Goal: Transaction & Acquisition: Purchase product/service

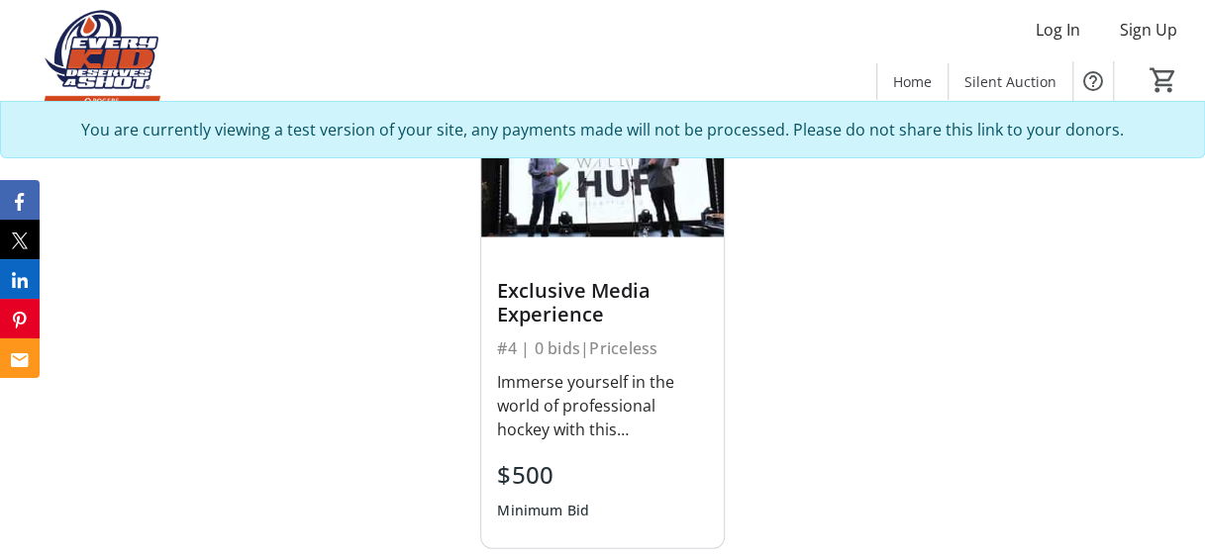
scroll to position [2272, 0]
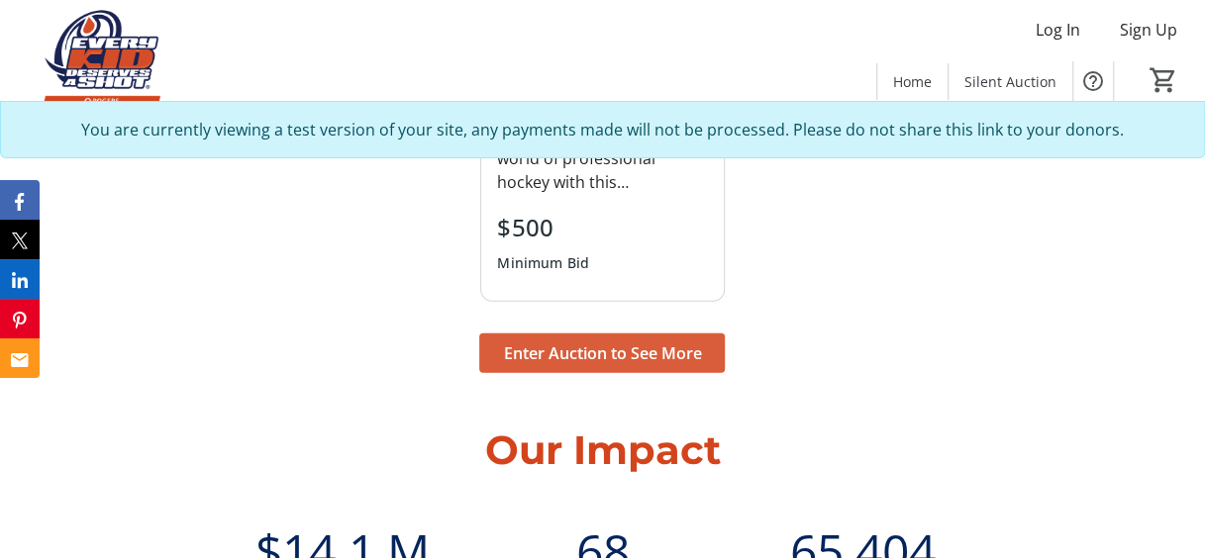
click at [606, 342] on span "Enter Auction to See More" at bounding box center [602, 354] width 198 height 24
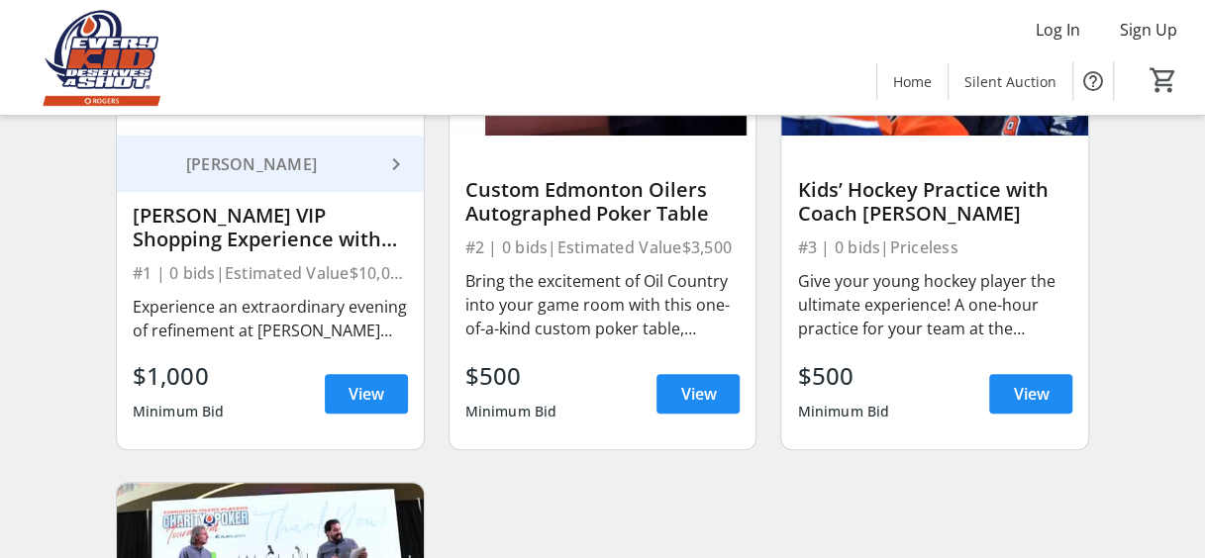
scroll to position [329, 0]
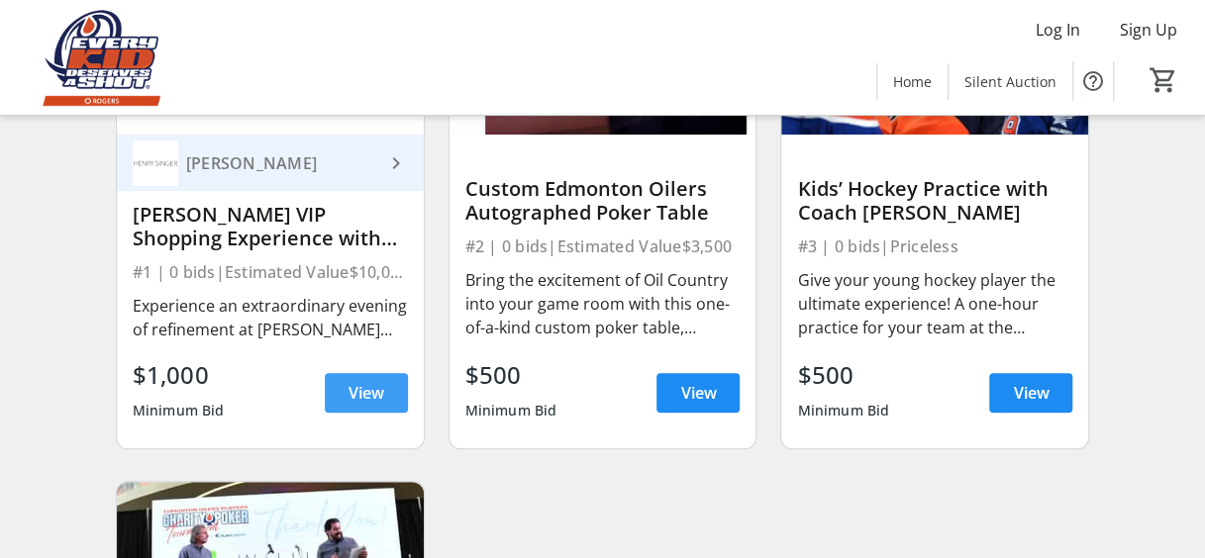
click at [357, 405] on span "View" at bounding box center [367, 393] width 36 height 24
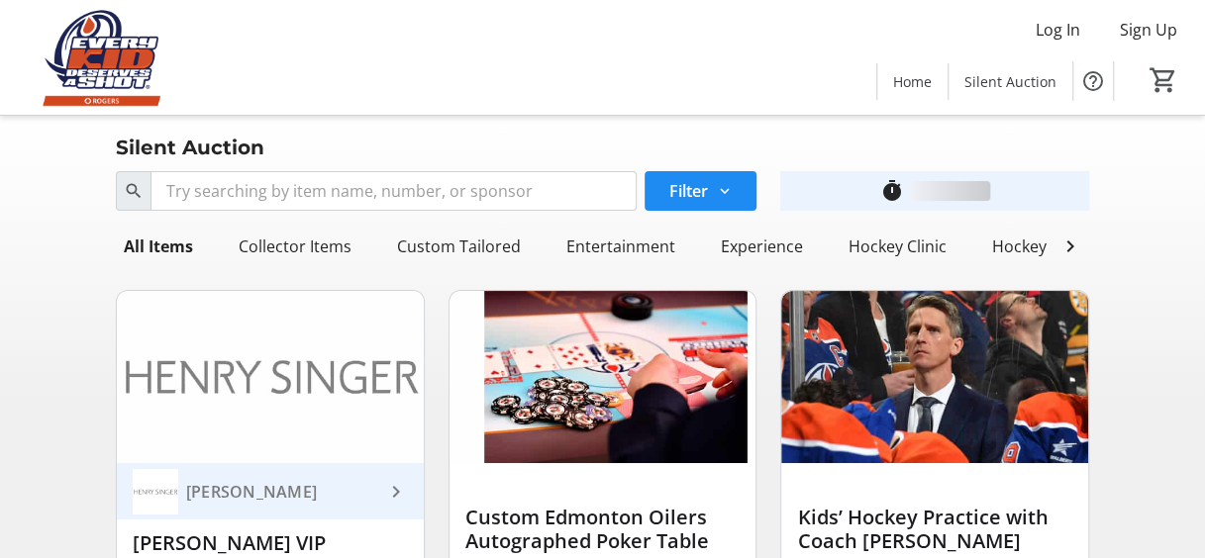
scroll to position [329, 0]
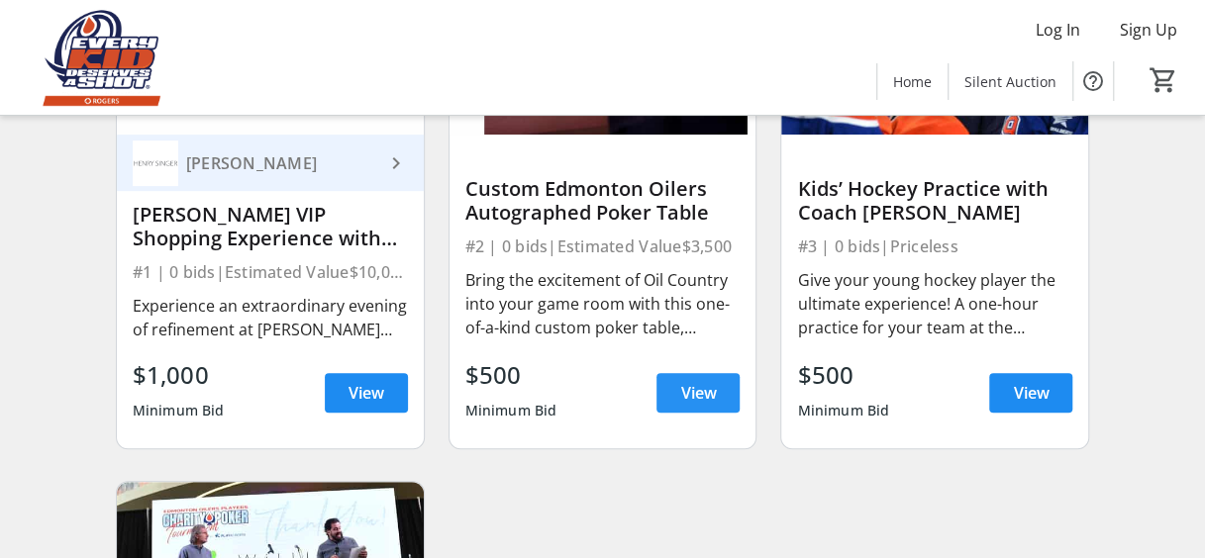
click at [686, 405] on span "View" at bounding box center [698, 393] width 36 height 24
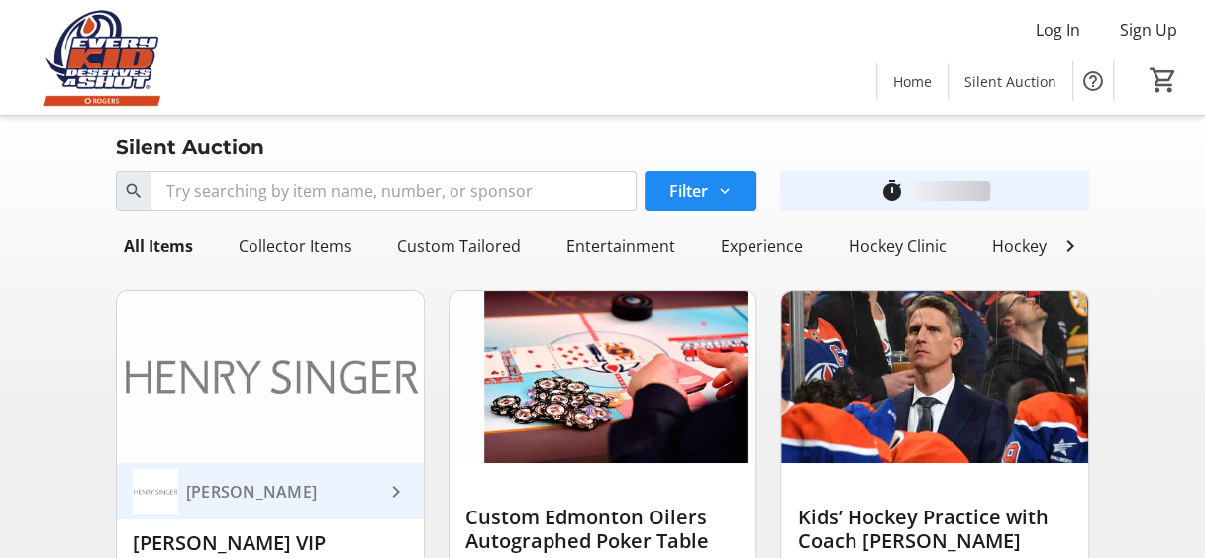
scroll to position [329, 0]
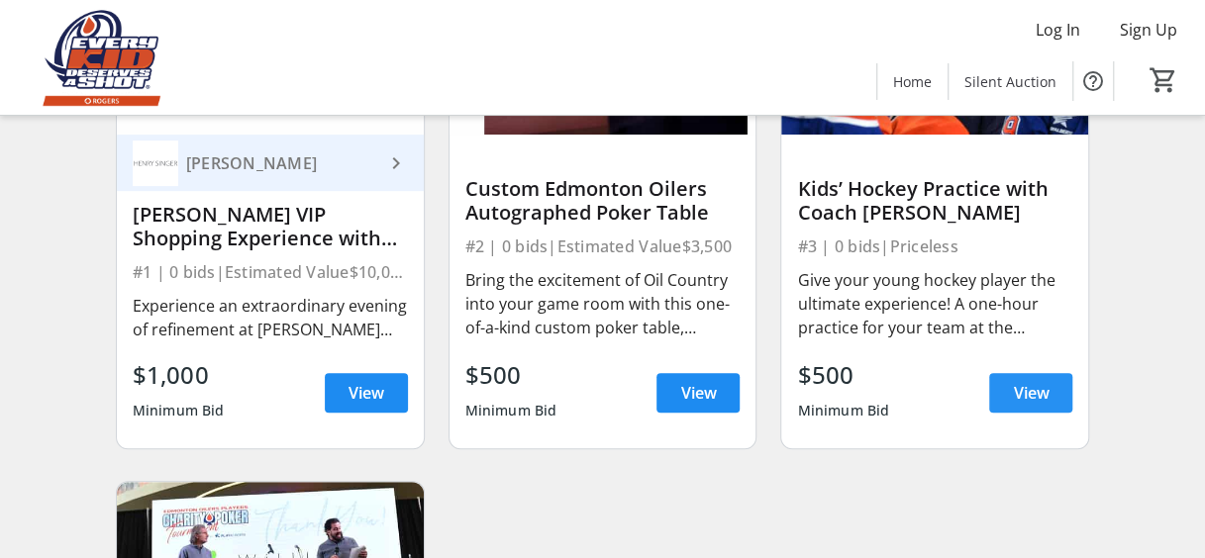
click at [1019, 405] on span "View" at bounding box center [1031, 393] width 36 height 24
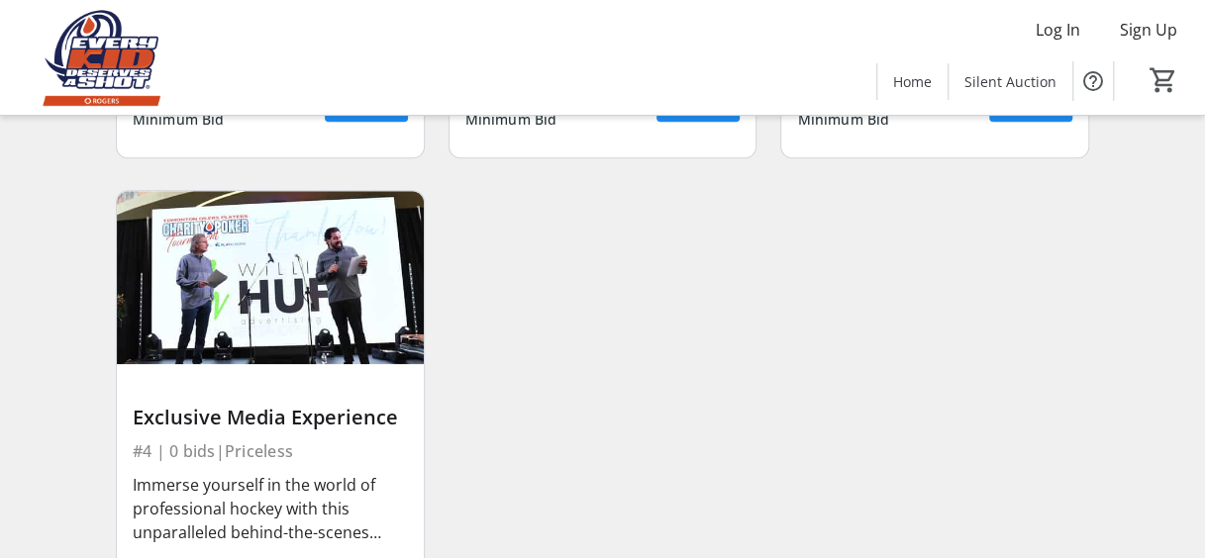
scroll to position [786, 0]
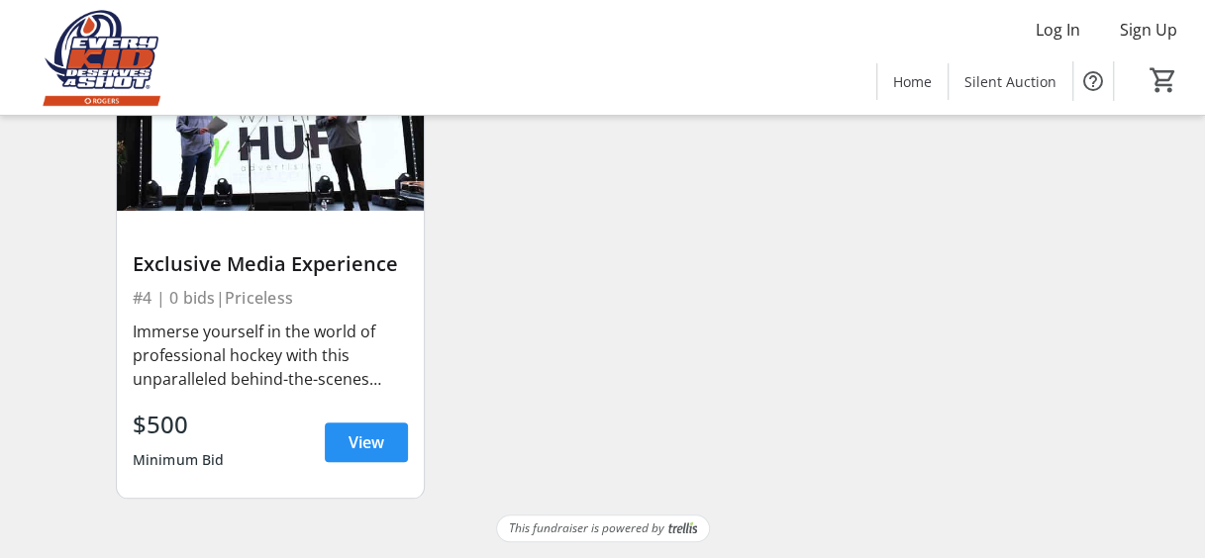
click at [364, 456] on span at bounding box center [366, 443] width 83 height 48
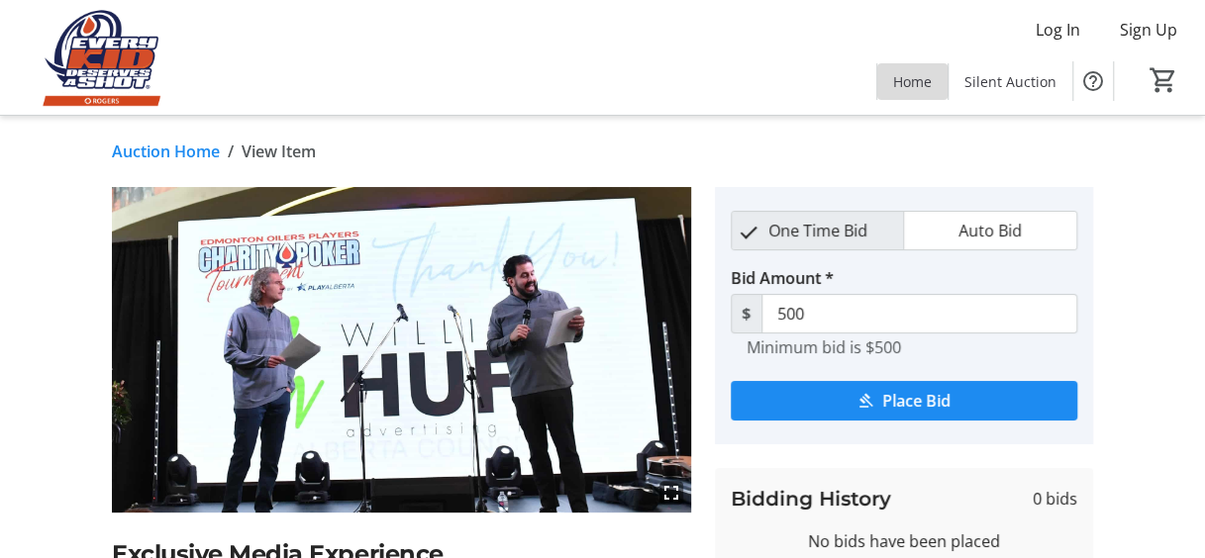
click at [925, 97] on span at bounding box center [912, 81] width 70 height 48
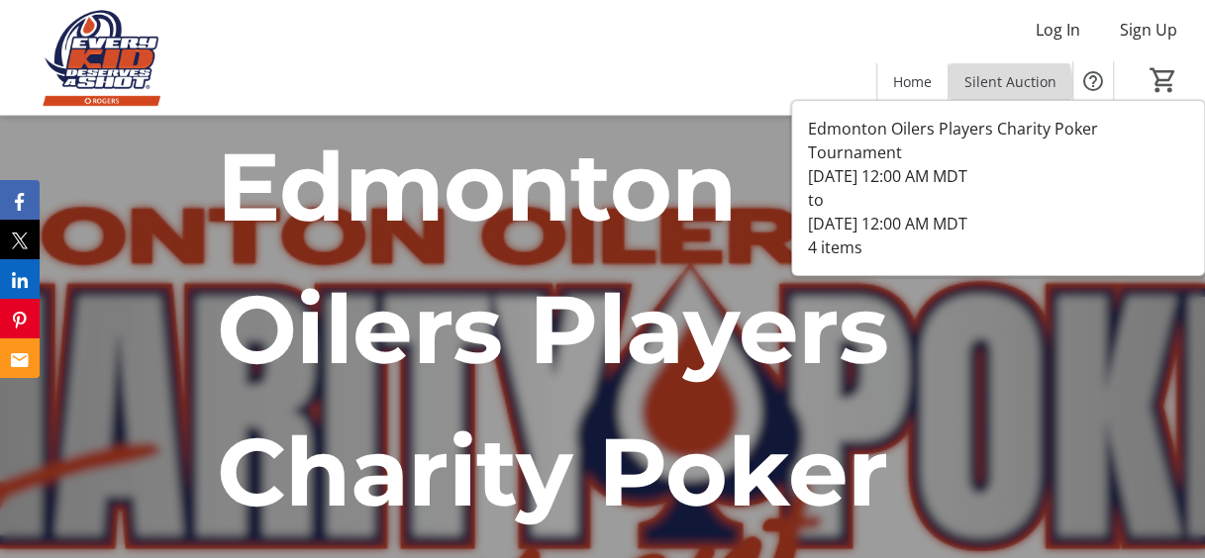
click at [1008, 88] on span "Silent Auction" at bounding box center [1010, 81] width 92 height 21
